Goal: Navigation & Orientation: Find specific page/section

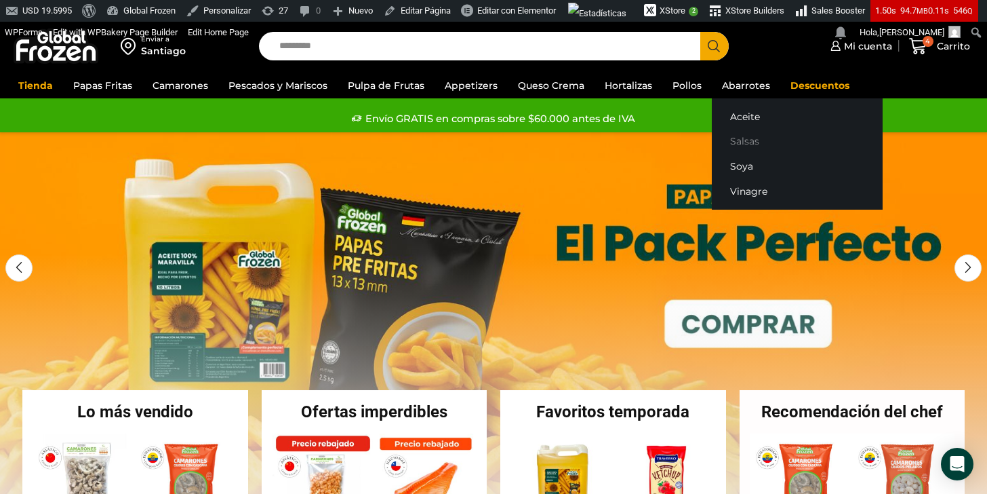
click at [732, 138] on link "Salsas" at bounding box center [797, 141] width 171 height 25
